Goal: Transaction & Acquisition: Purchase product/service

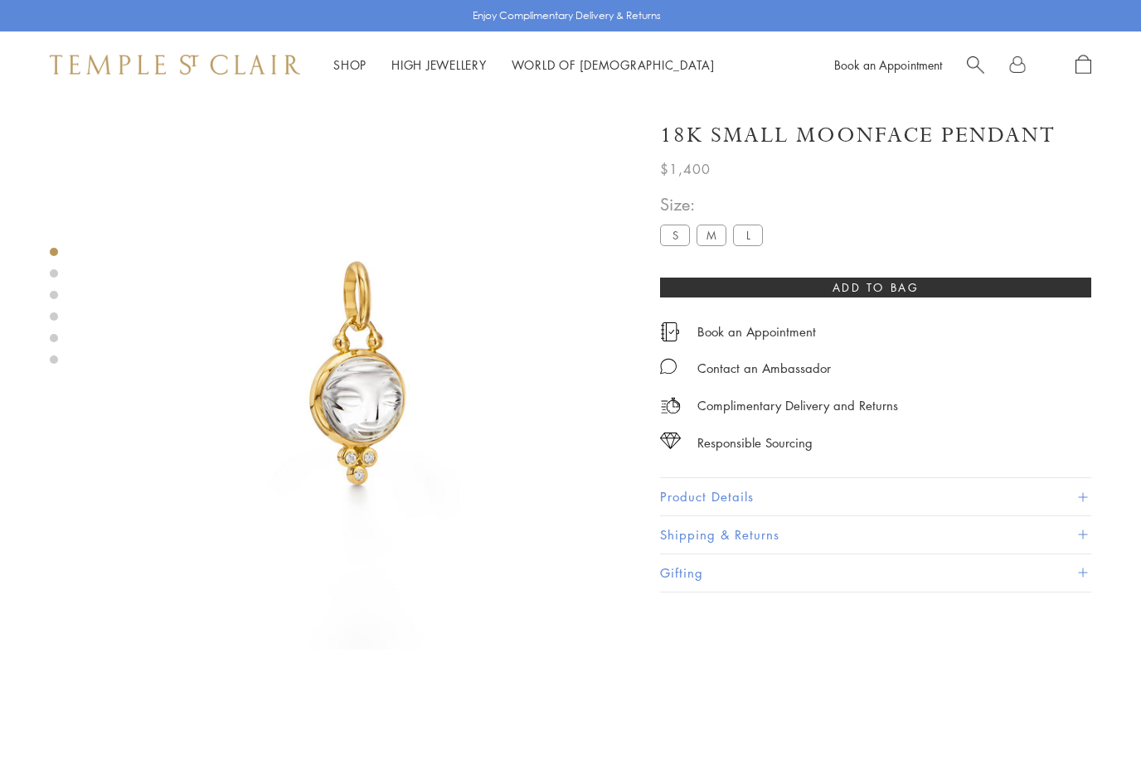
click at [710, 237] on label "M" at bounding box center [711, 235] width 30 height 21
click at [752, 238] on label "L" at bounding box center [748, 235] width 30 height 21
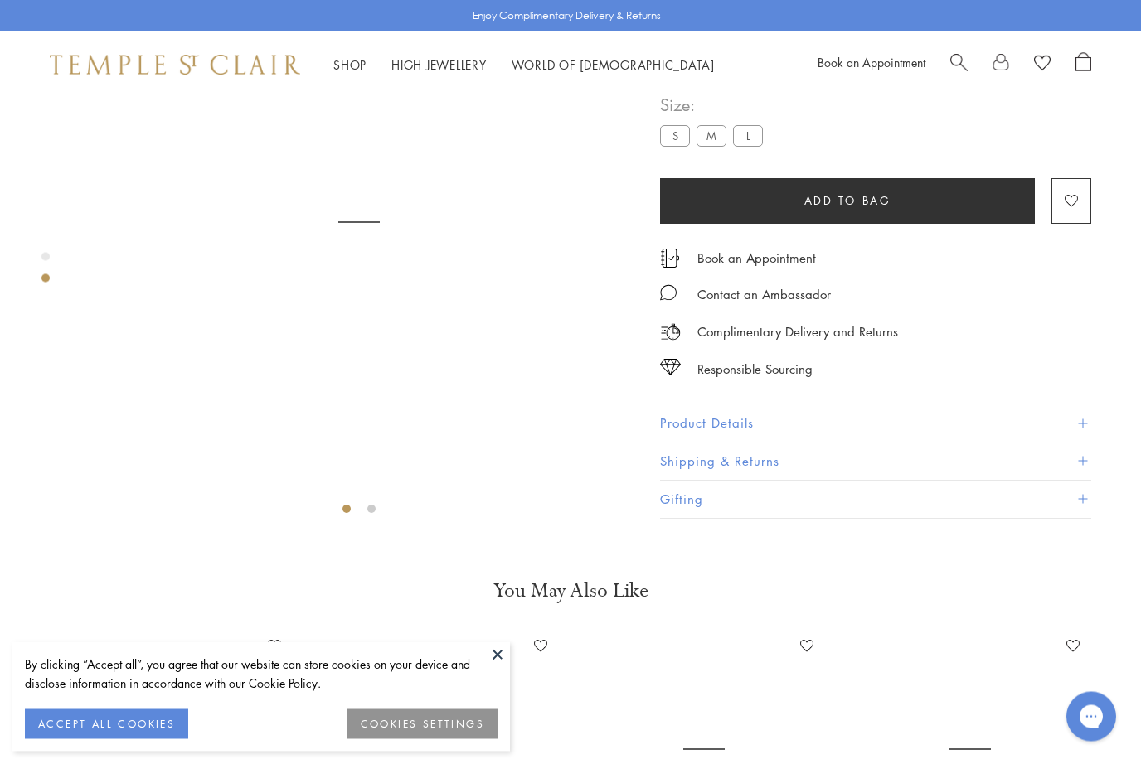
scroll to position [98, 0]
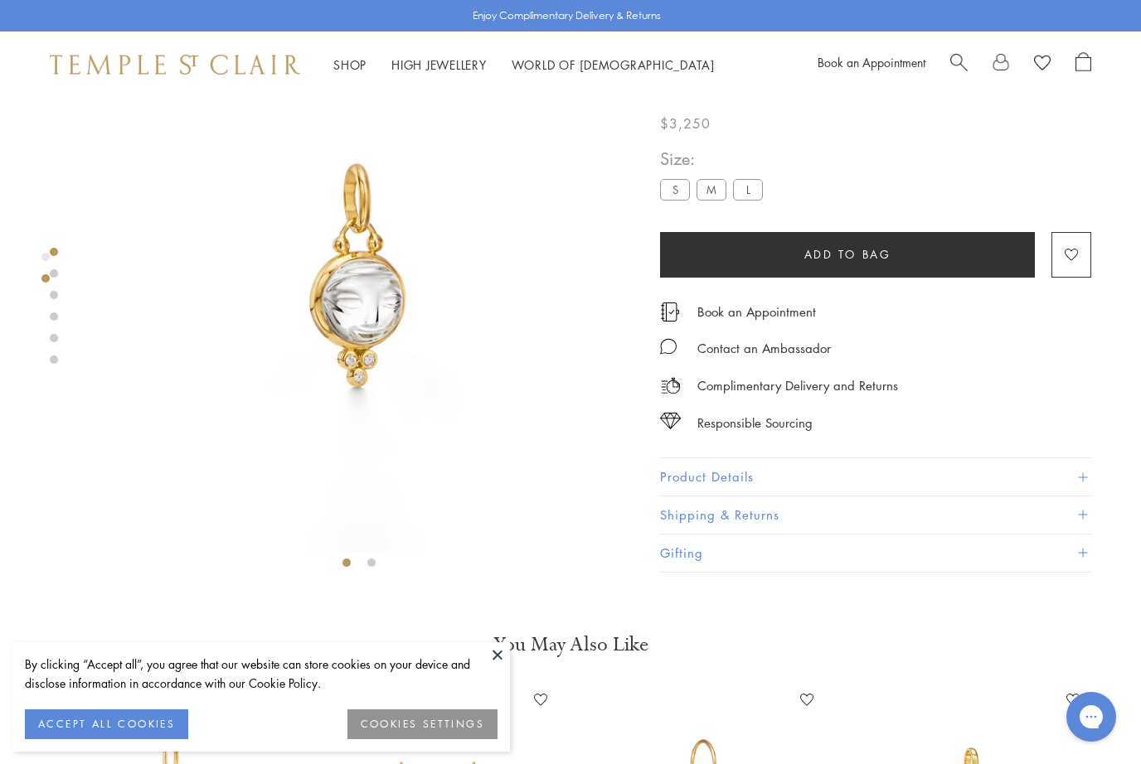
click at [710, 198] on label "M" at bounding box center [711, 190] width 30 height 21
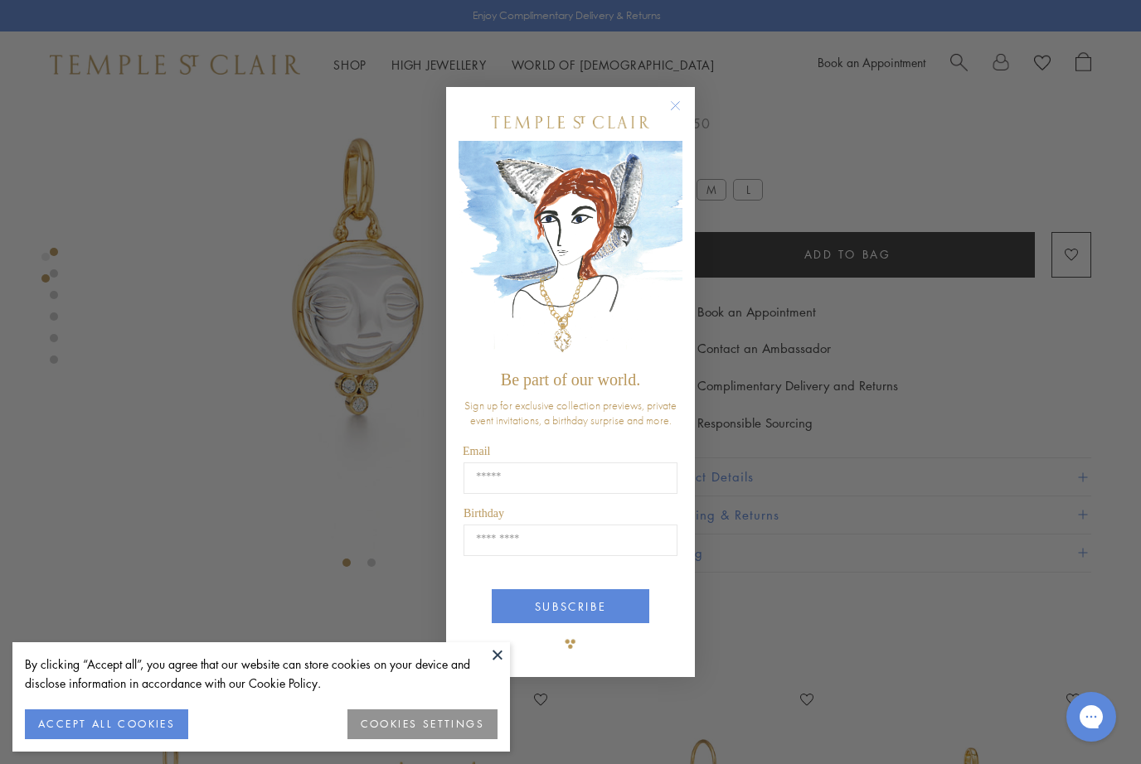
click at [675, 109] on circle "Close dialog" at bounding box center [676, 106] width 20 height 20
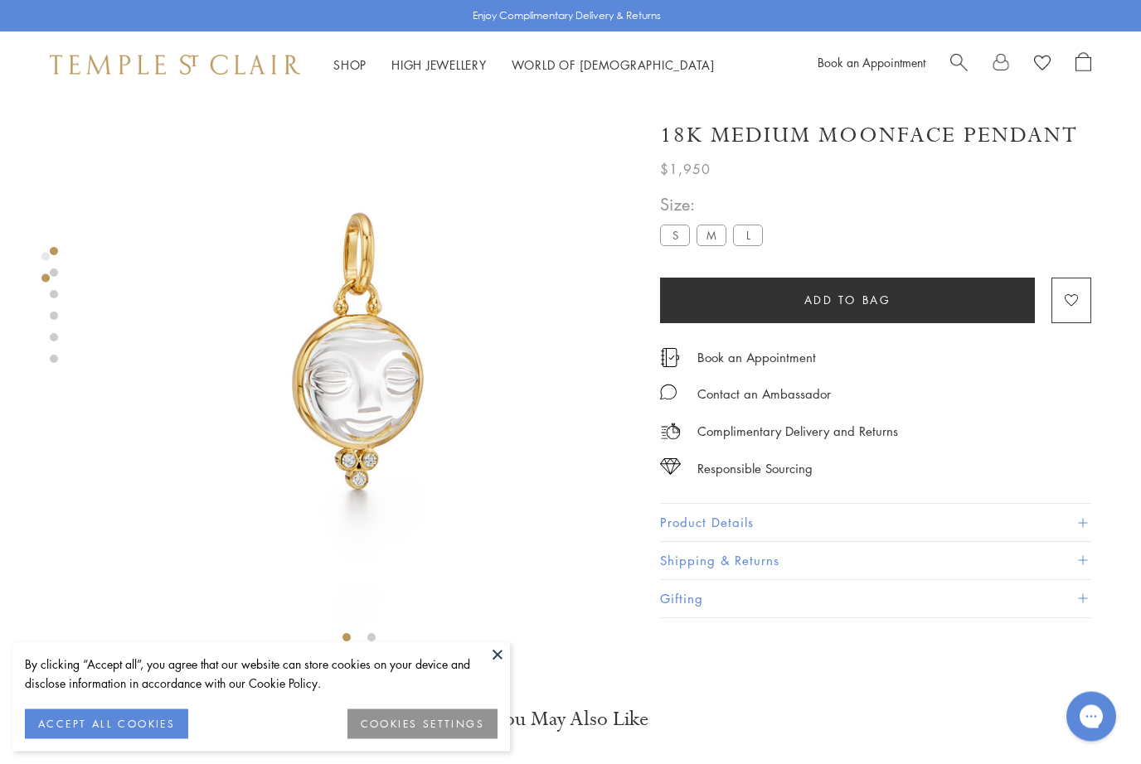
scroll to position [21, 0]
click at [498, 657] on button at bounding box center [497, 654] width 25 height 25
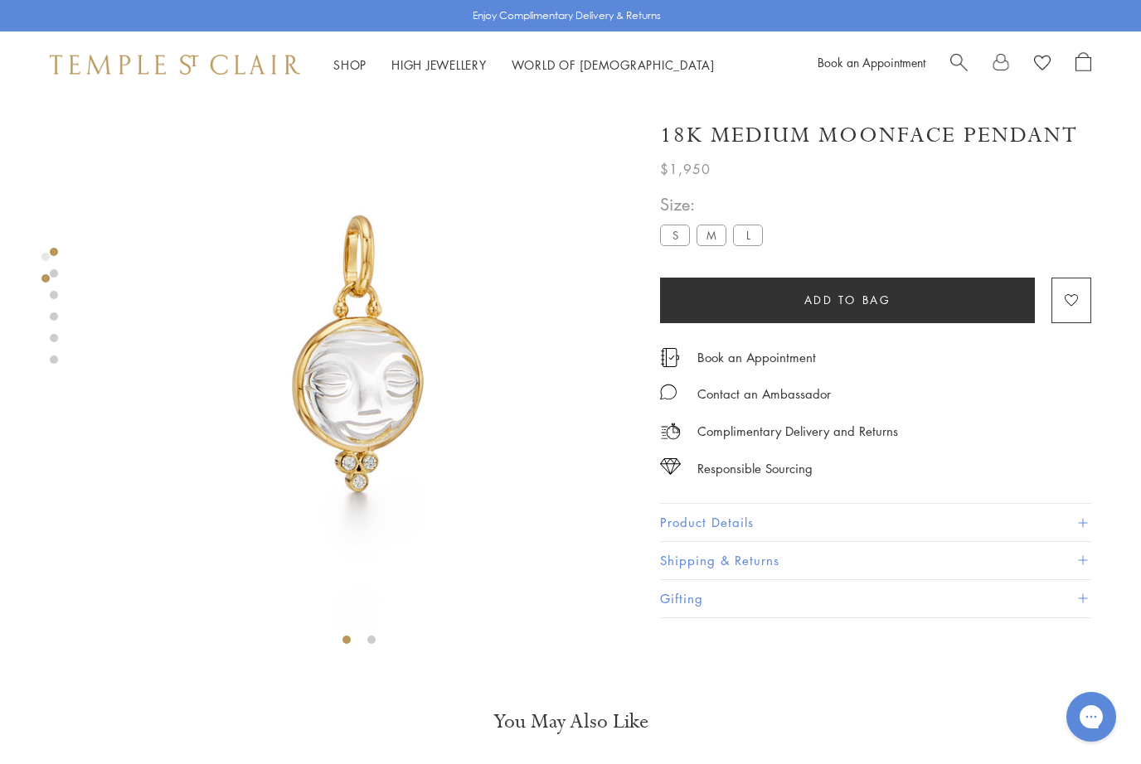
click at [856, 300] on span "Add to bag" at bounding box center [847, 300] width 87 height 18
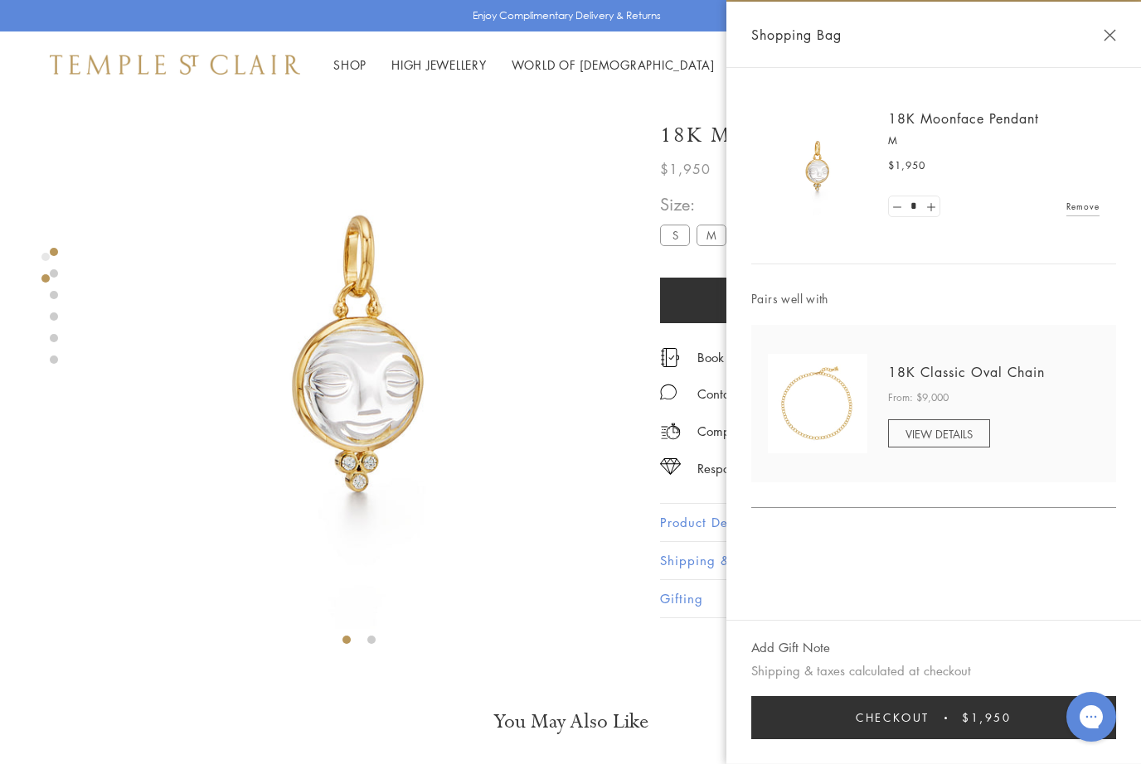
click at [1108, 39] on button "Close Shopping Bag" at bounding box center [1109, 35] width 12 height 12
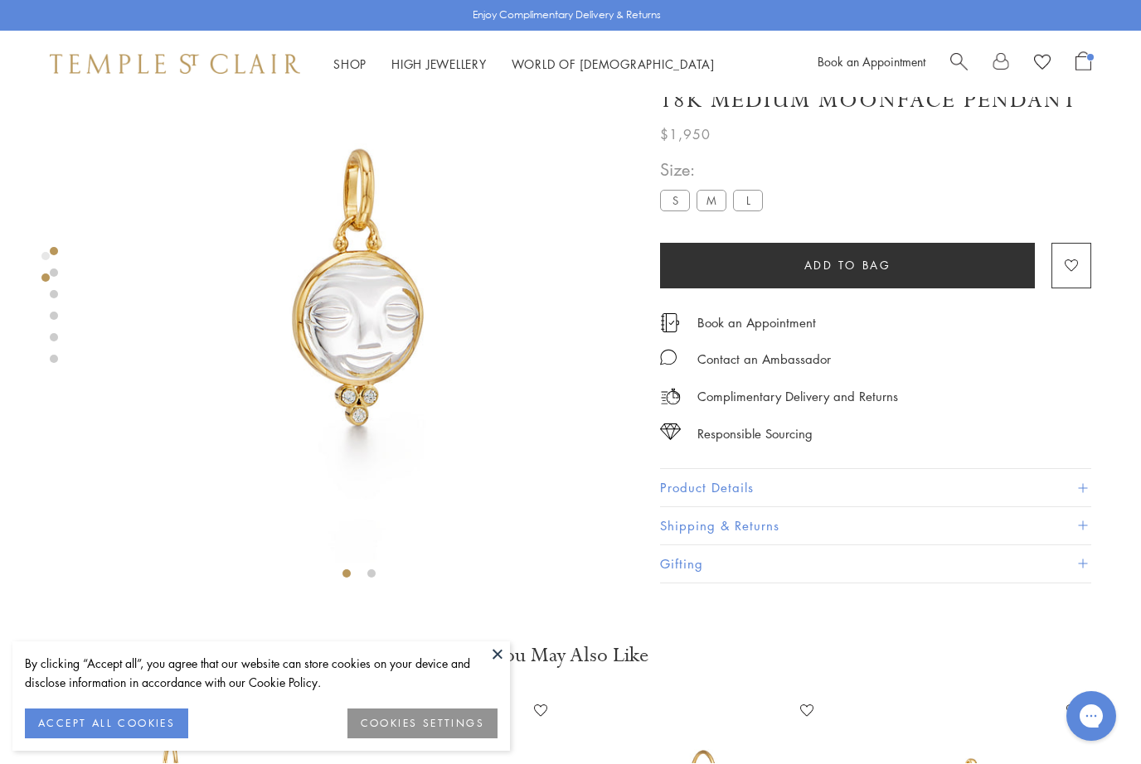
scroll to position [97, 0]
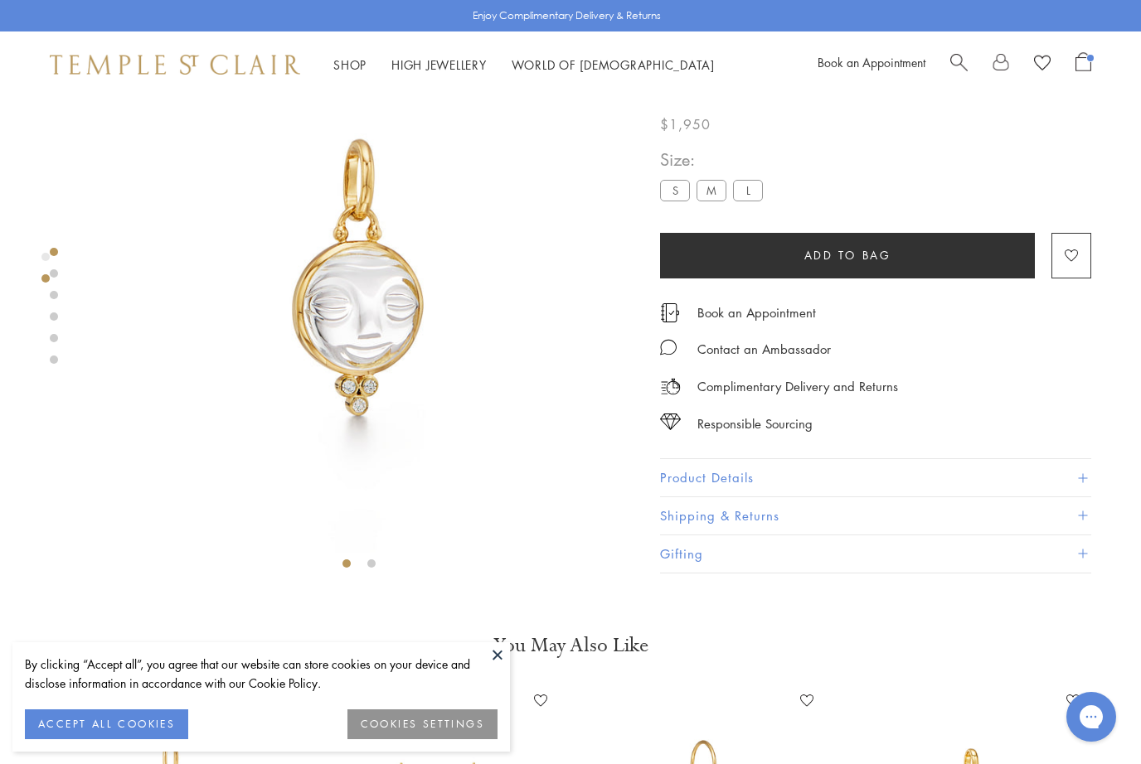
click at [956, 64] on span "Search" at bounding box center [958, 60] width 17 height 17
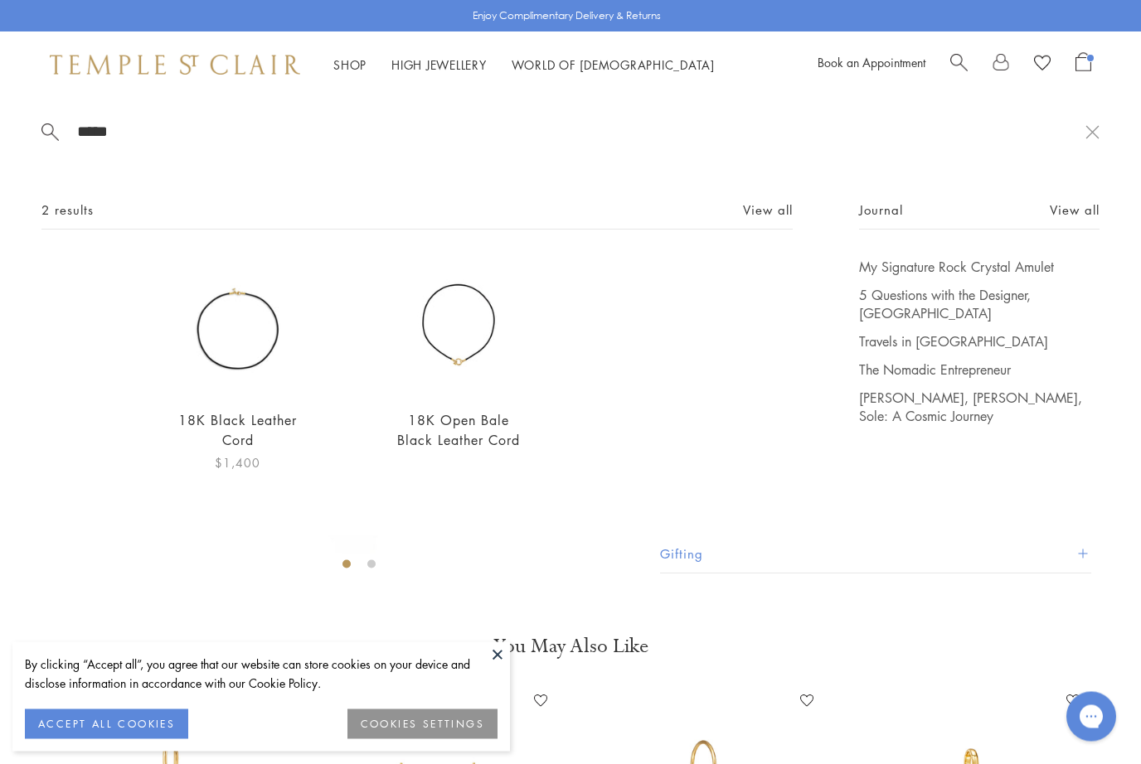
type input "*****"
click at [231, 363] on img at bounding box center [238, 327] width 138 height 138
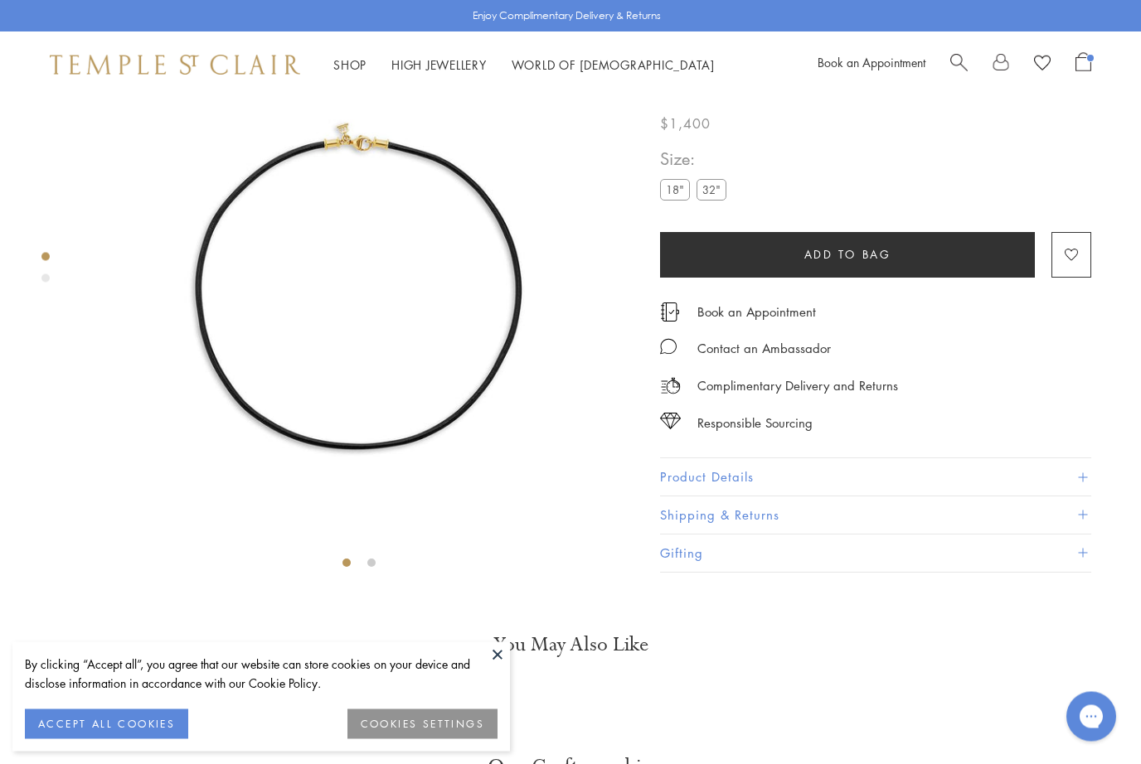
scroll to position [98, 0]
click at [850, 264] on span "Add to bag" at bounding box center [847, 254] width 87 height 18
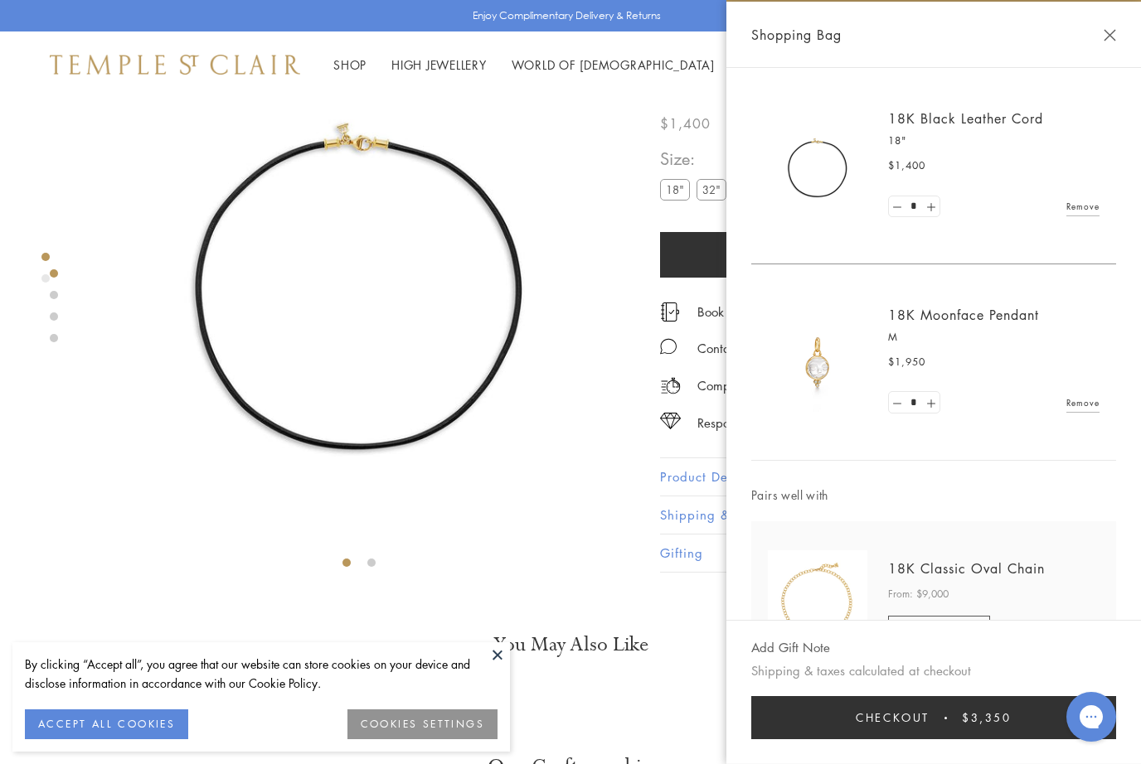
click at [949, 723] on button "Checkout $3,350" at bounding box center [933, 717] width 365 height 43
